Goal: Task Accomplishment & Management: Manage account settings

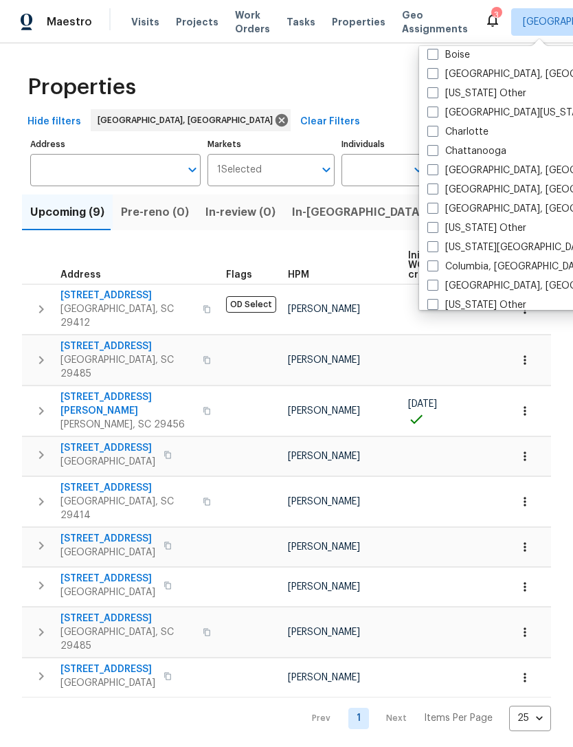
scroll to position [220, 0]
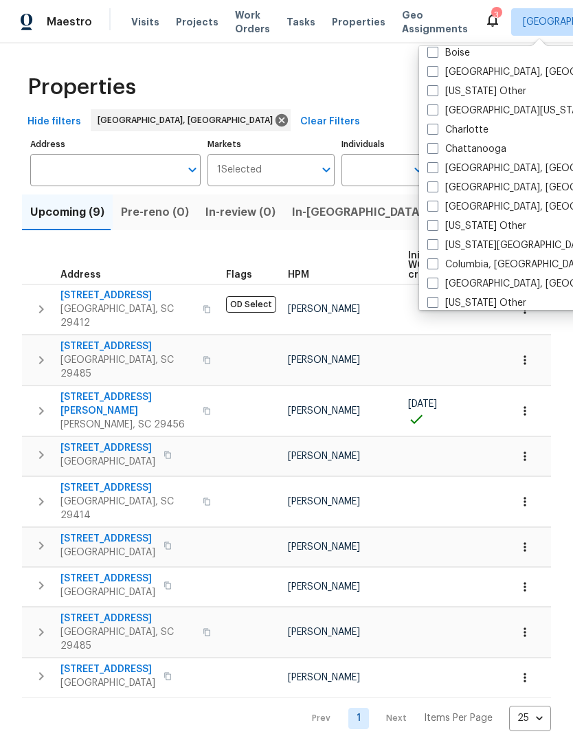
click at [440, 265] on label "Columbia, [GEOGRAPHIC_DATA]" at bounding box center [508, 265] width 162 height 14
click at [436, 265] on input "Columbia, [GEOGRAPHIC_DATA]" at bounding box center [431, 262] width 9 height 9
checkbox input "true"
click at [386, 91] on div "Properties" at bounding box center [286, 87] width 529 height 44
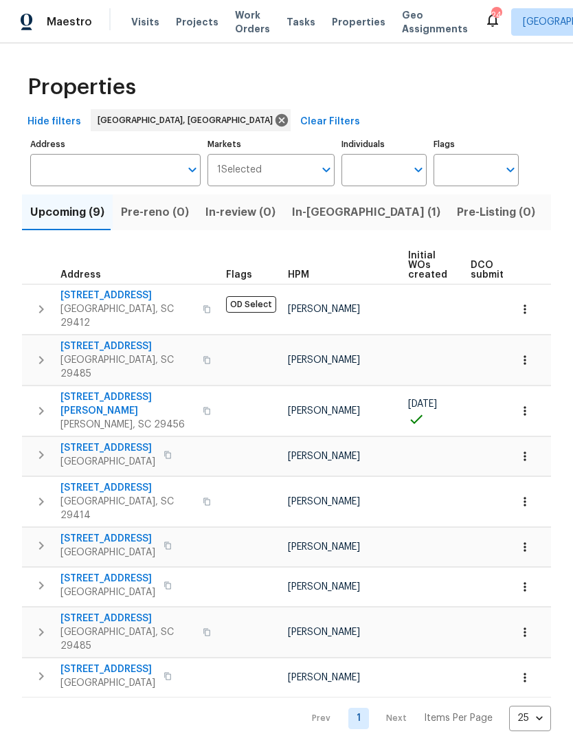
click at [139, 28] on span "Visits" at bounding box center [145, 22] width 28 height 14
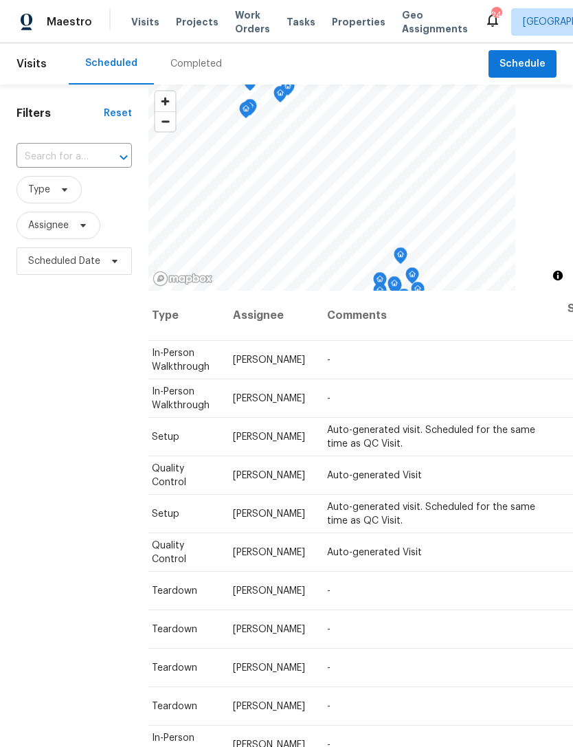
scroll to position [0, 121]
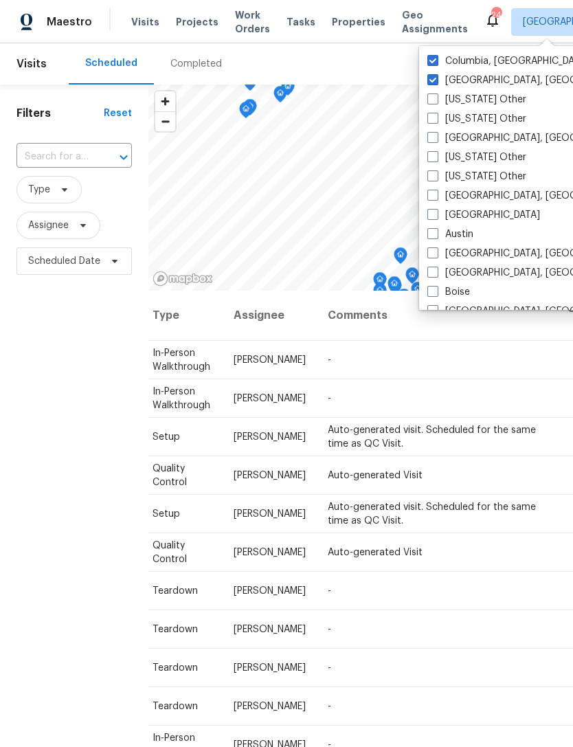
click at [430, 86] on label "[GEOGRAPHIC_DATA], [GEOGRAPHIC_DATA]" at bounding box center [533, 81] width 213 height 14
click at [430, 82] on input "[GEOGRAPHIC_DATA], [GEOGRAPHIC_DATA]" at bounding box center [431, 78] width 9 height 9
checkbox input "false"
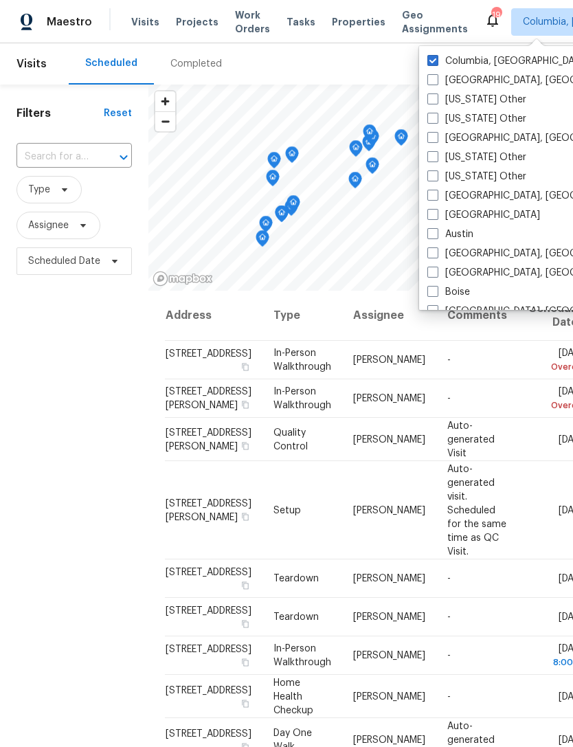
click at [337, 27] on span "Properties" at bounding box center [359, 22] width 54 height 14
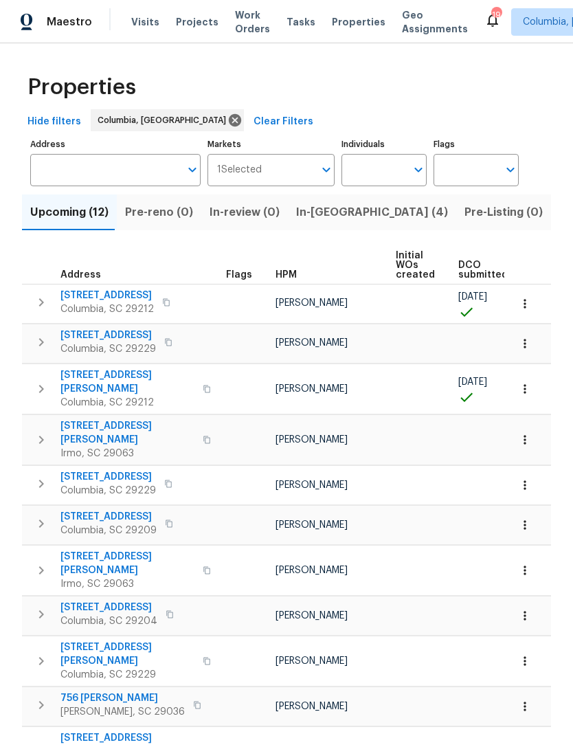
click at [140, 23] on span "Visits" at bounding box center [145, 22] width 28 height 14
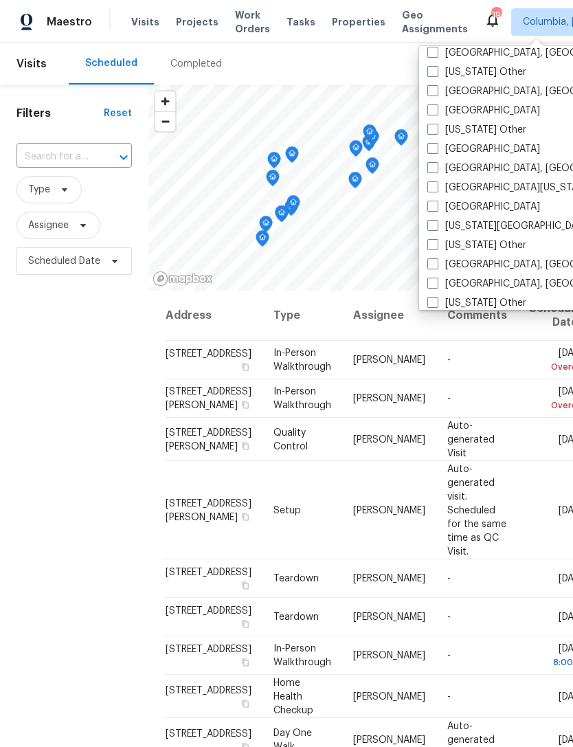
scroll to position [460, 0]
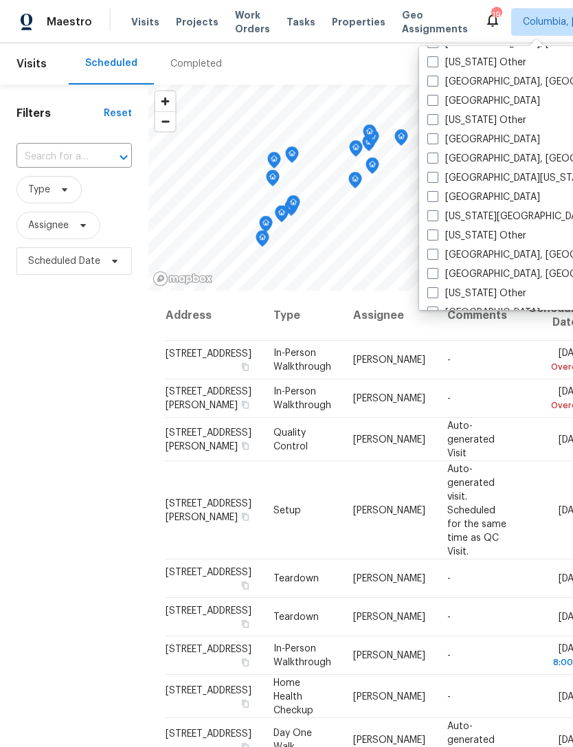
click at [443, 261] on label "[GEOGRAPHIC_DATA], [GEOGRAPHIC_DATA]" at bounding box center [533, 255] width 213 height 14
click at [436, 257] on input "[GEOGRAPHIC_DATA], [GEOGRAPHIC_DATA]" at bounding box center [431, 252] width 9 height 9
checkbox input "true"
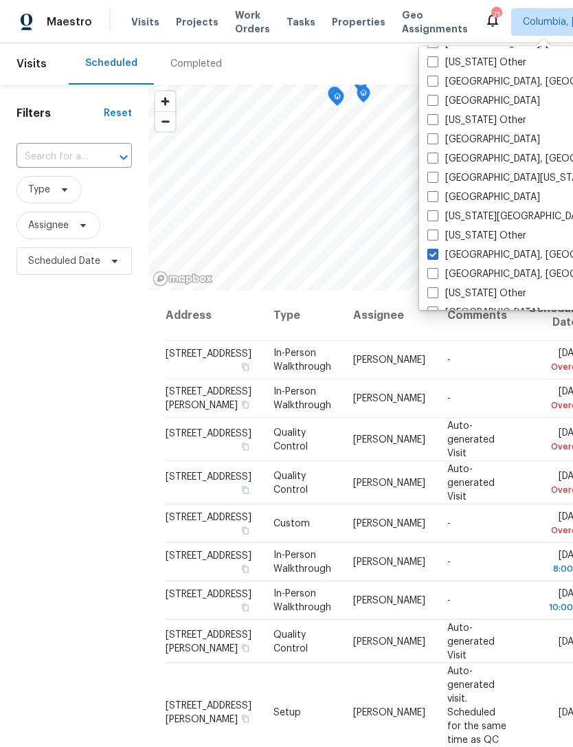
click at [434, 277] on span at bounding box center [432, 273] width 11 height 11
click at [434, 276] on input "[GEOGRAPHIC_DATA], [GEOGRAPHIC_DATA]" at bounding box center [431, 271] width 9 height 9
checkbox input "true"
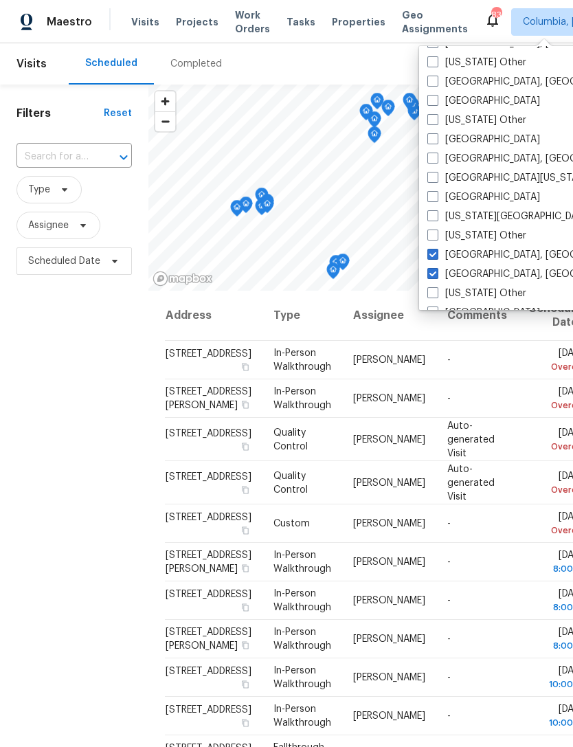
click at [434, 249] on span at bounding box center [432, 254] width 11 height 11
click at [434, 249] on input "[GEOGRAPHIC_DATA], [GEOGRAPHIC_DATA]" at bounding box center [431, 252] width 9 height 9
checkbox input "false"
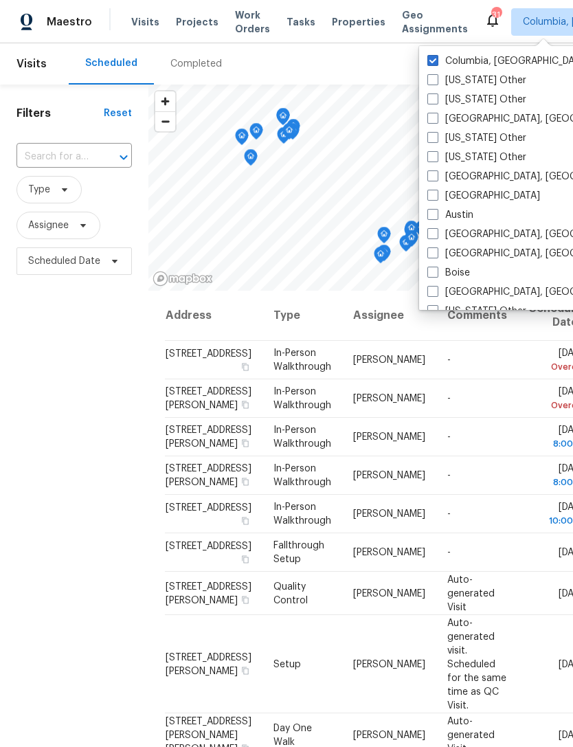
click at [435, 58] on span at bounding box center [432, 60] width 11 height 11
click at [435, 58] on input "Columbia, [GEOGRAPHIC_DATA]" at bounding box center [431, 58] width 9 height 9
checkbox input "false"
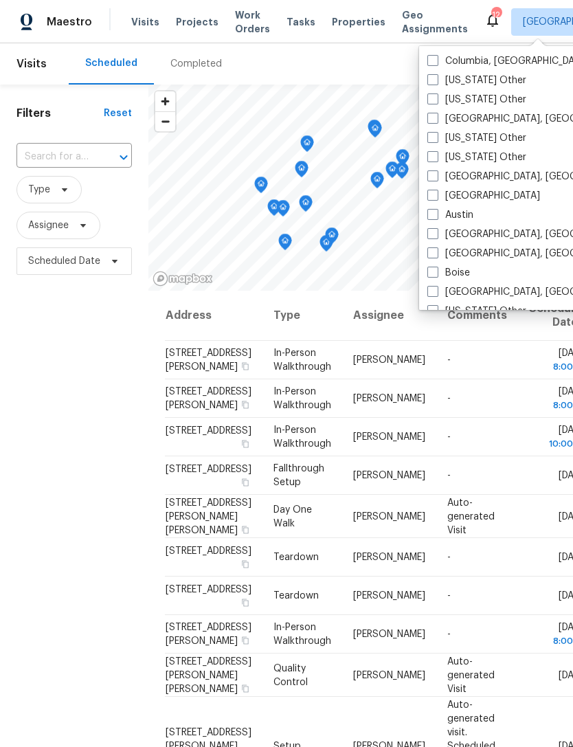
click at [364, 54] on div "Scheduled Completed" at bounding box center [279, 63] width 420 height 41
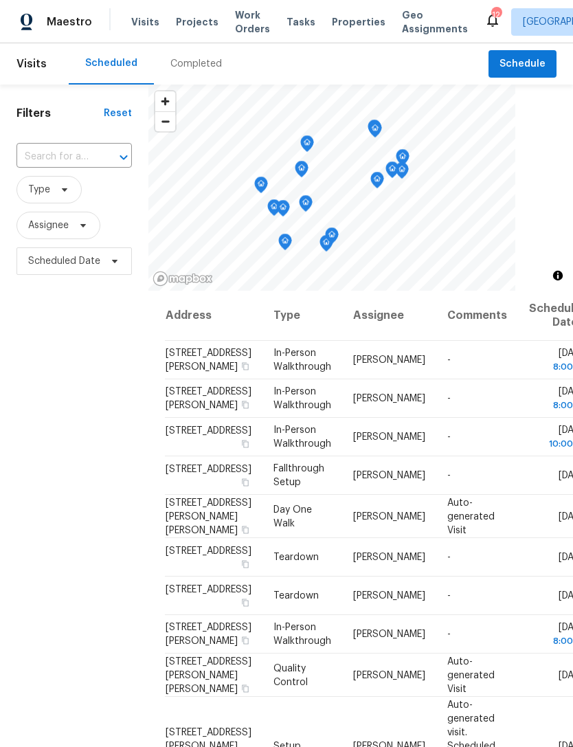
click at [339, 19] on span "Properties" at bounding box center [359, 22] width 54 height 14
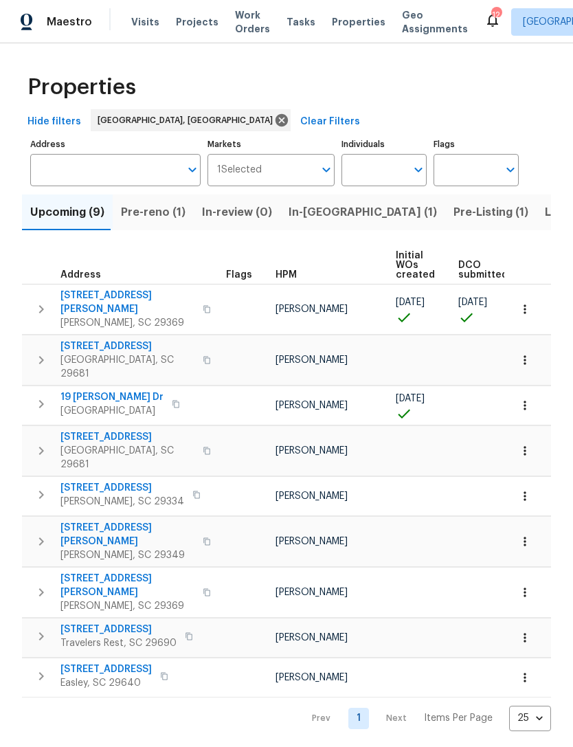
click at [139, 16] on span "Visits" at bounding box center [145, 22] width 28 height 14
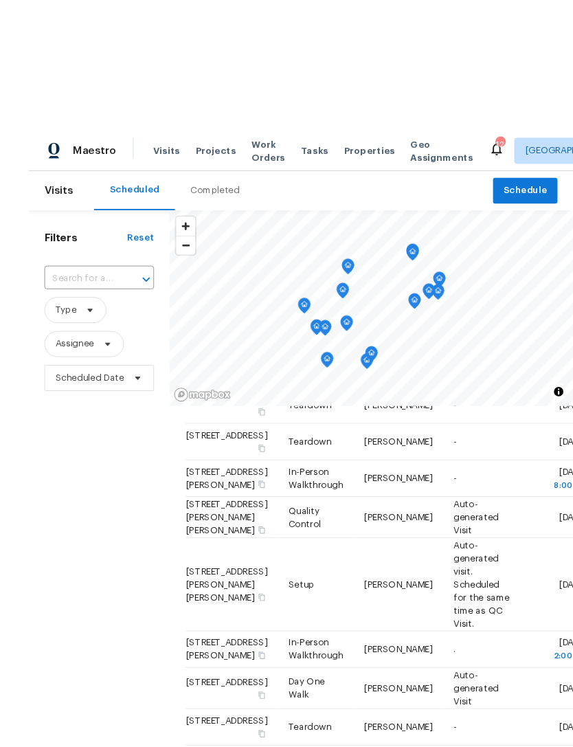
scroll to position [3, 0]
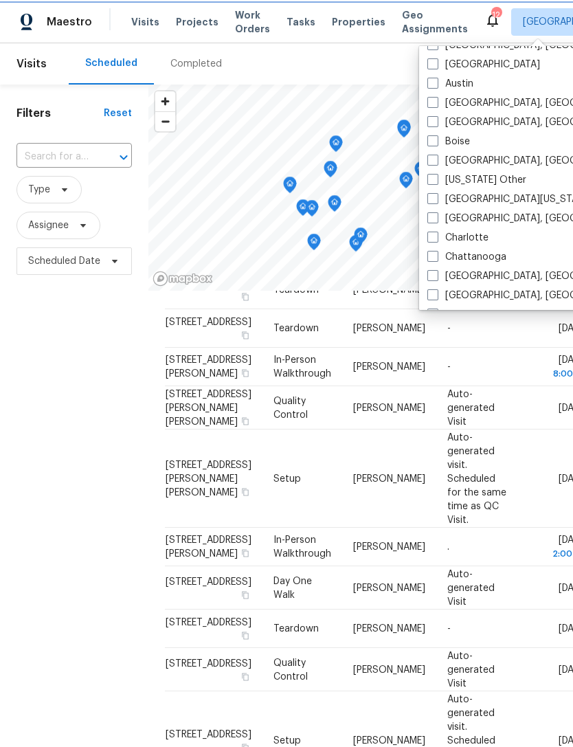
scroll to position [145, 0]
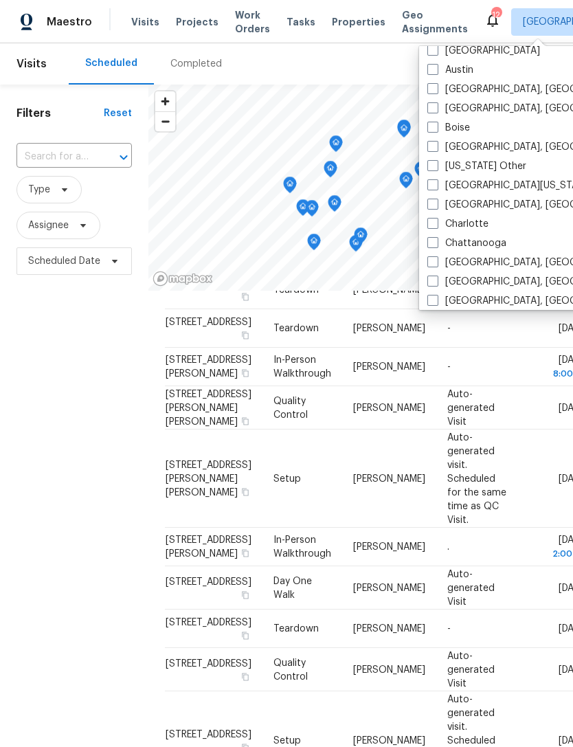
click at [431, 202] on span at bounding box center [432, 204] width 11 height 11
click at [431, 202] on input "[GEOGRAPHIC_DATA], [GEOGRAPHIC_DATA]" at bounding box center [431, 202] width 9 height 9
checkbox input "true"
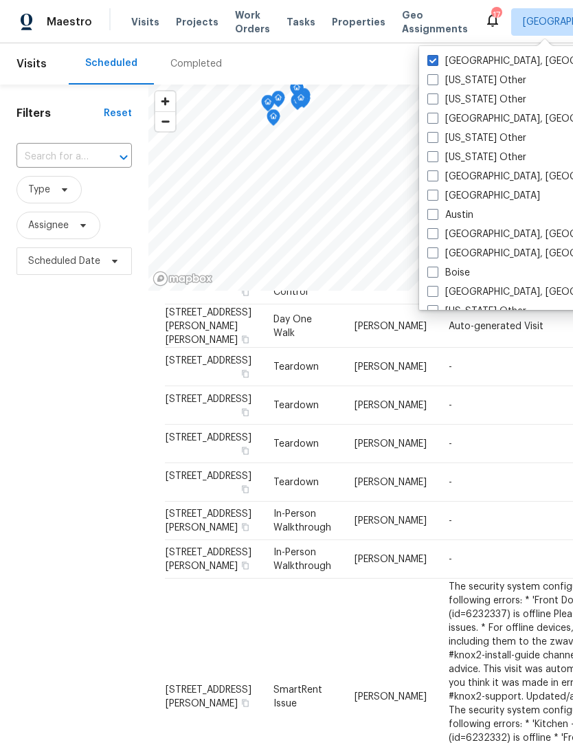
click at [434, 55] on span at bounding box center [432, 60] width 11 height 11
click at [434, 54] on input "[GEOGRAPHIC_DATA], [GEOGRAPHIC_DATA]" at bounding box center [431, 58] width 9 height 9
checkbox input "false"
